Goal: Information Seeking & Learning: Learn about a topic

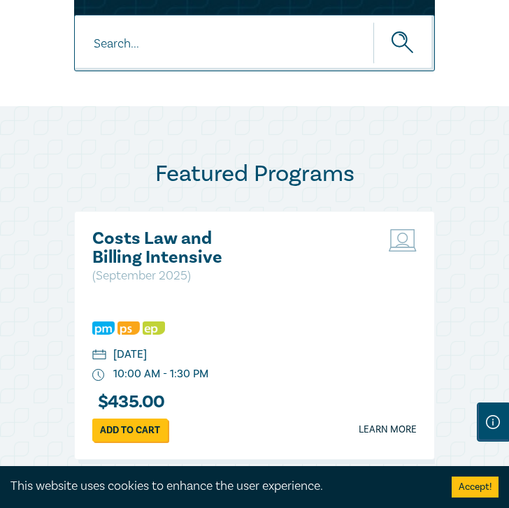
scroll to position [815, 0]
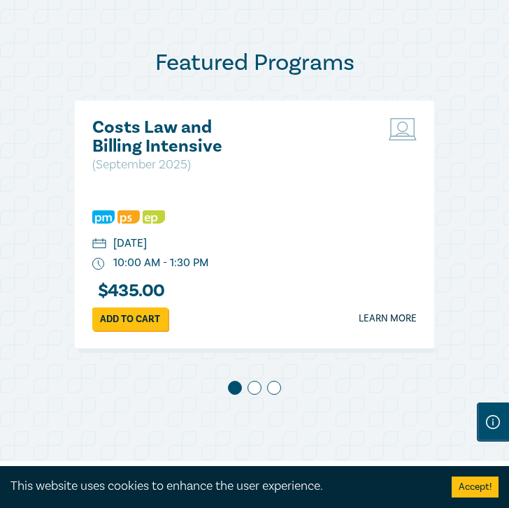
click at [255, 386] on span at bounding box center [254, 388] width 14 height 14
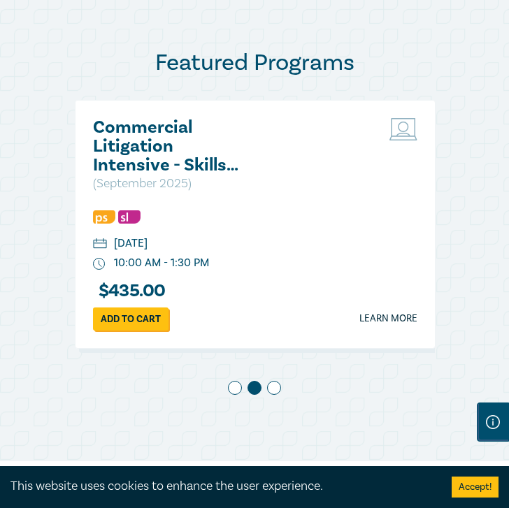
scroll to position [0, 377]
click at [277, 392] on span at bounding box center [274, 388] width 14 height 14
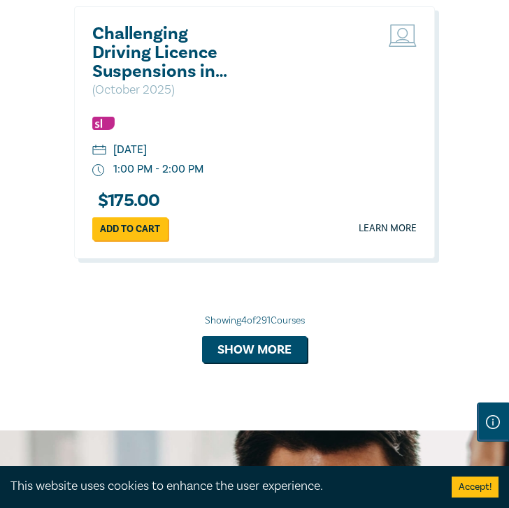
scroll to position [2261, 0]
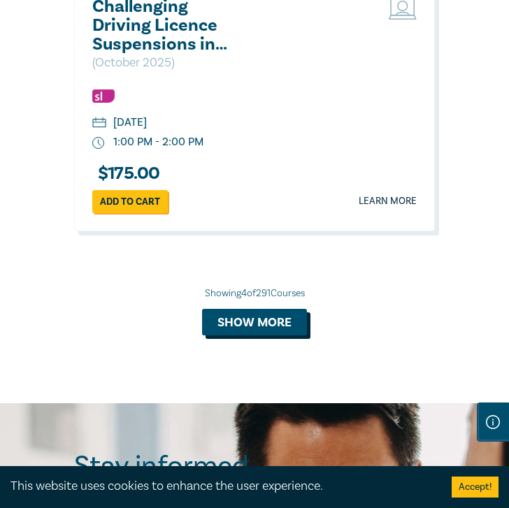
click at [254, 327] on button "Show more" at bounding box center [254, 322] width 105 height 27
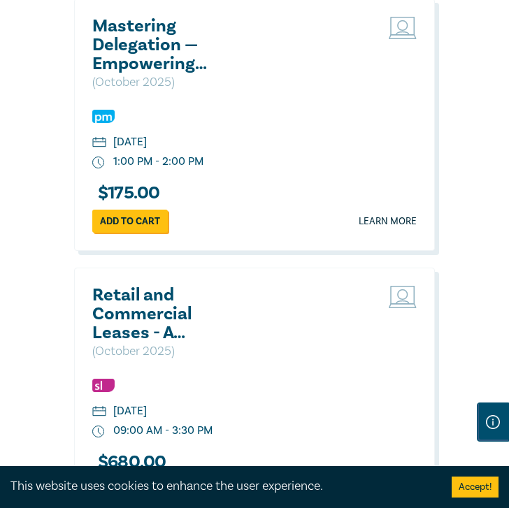
scroll to position [6868, 0]
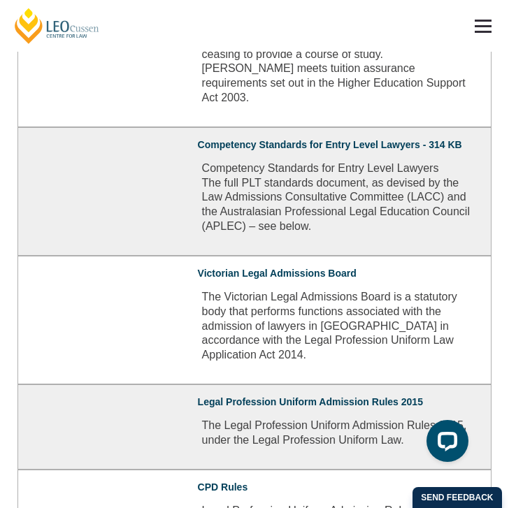
scroll to position [1563, 0]
